Goal: Task Accomplishment & Management: Use online tool/utility

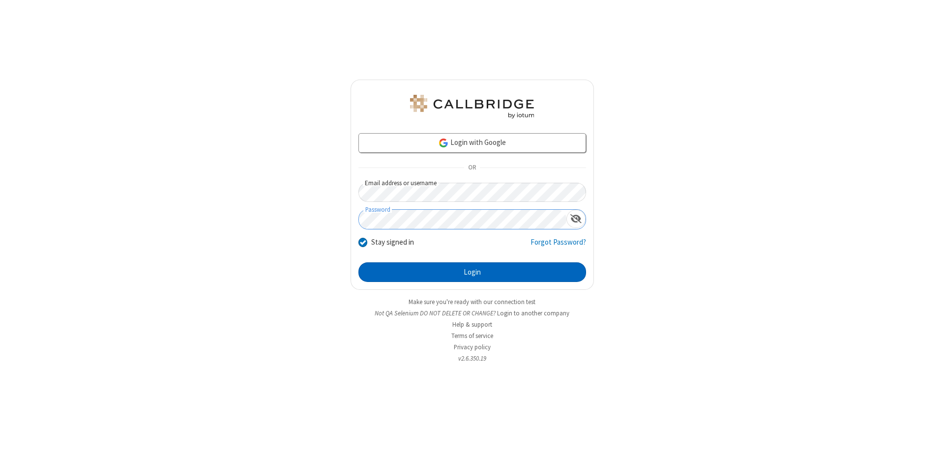
click at [472, 272] on button "Login" at bounding box center [472, 272] width 228 height 20
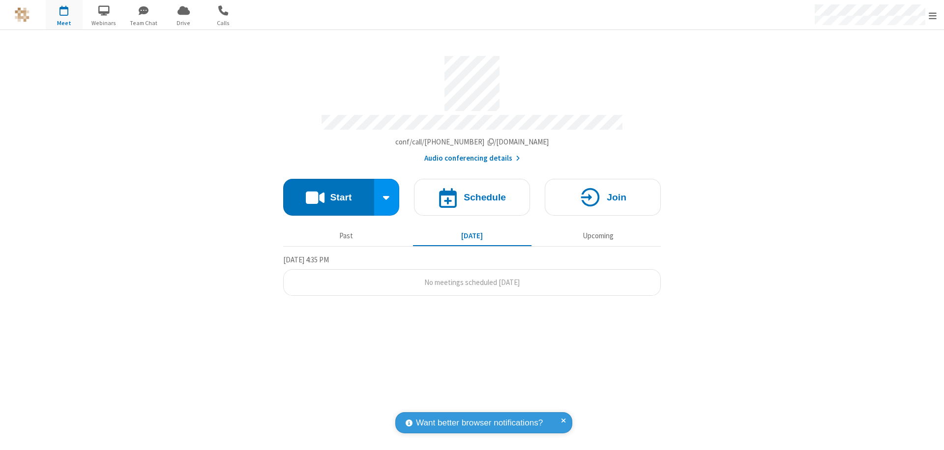
click at [932, 15] on span "Open menu" at bounding box center [932, 16] width 8 height 10
click at [183, 23] on span "Drive" at bounding box center [183, 23] width 37 height 9
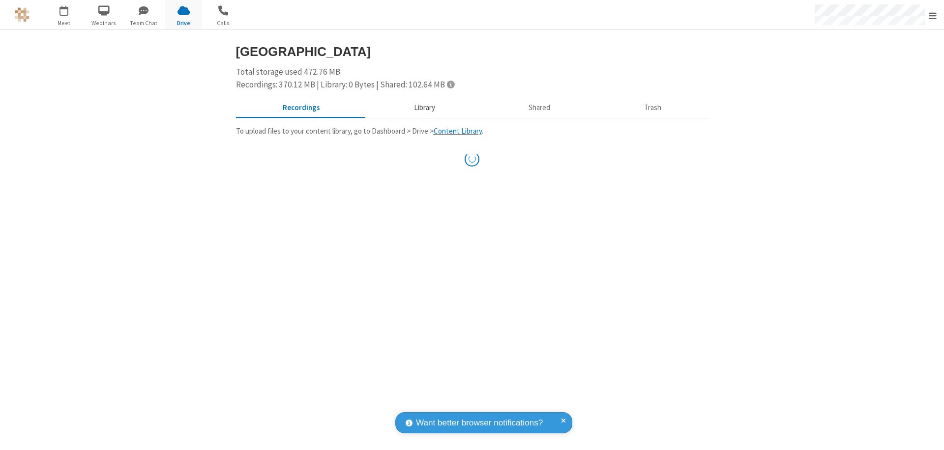
click at [423, 108] on button "Library" at bounding box center [424, 108] width 115 height 19
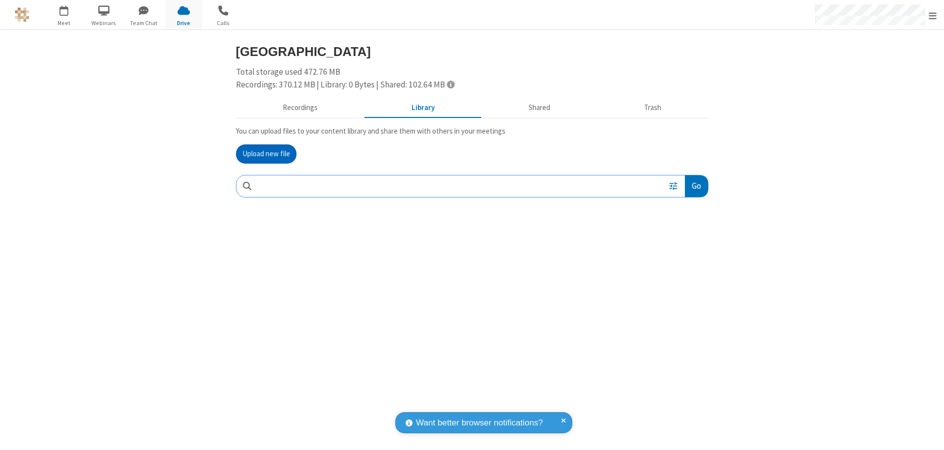
click at [266, 154] on button "Upload new file" at bounding box center [266, 155] width 60 height 20
